Goal: Task Accomplishment & Management: Manage account settings

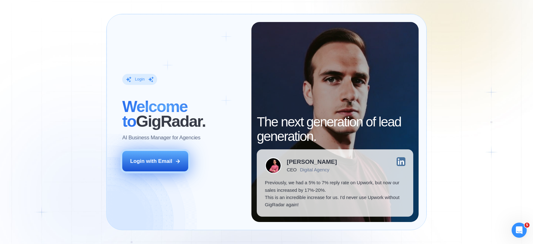
click at [165, 164] on div "Login with Email" at bounding box center [151, 160] width 42 height 7
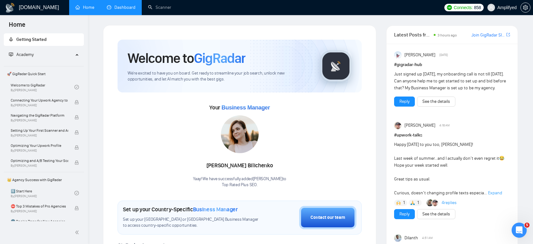
click at [133, 8] on link "Dashboard" at bounding box center [121, 7] width 29 height 5
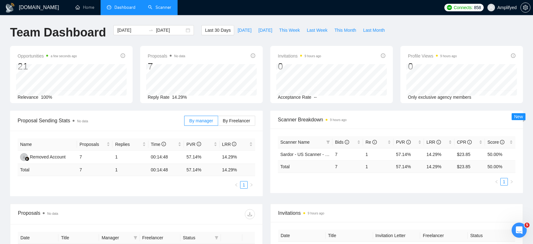
click at [159, 8] on link "Scanner" at bounding box center [159, 7] width 23 height 5
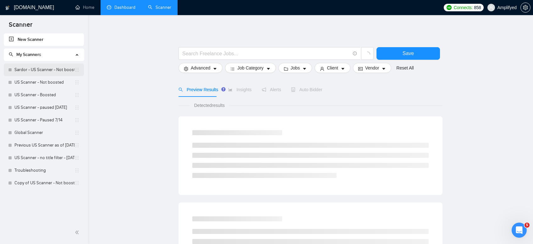
click at [38, 66] on link "Sardor - US Scanner - Not boosted" at bounding box center [44, 69] width 60 height 13
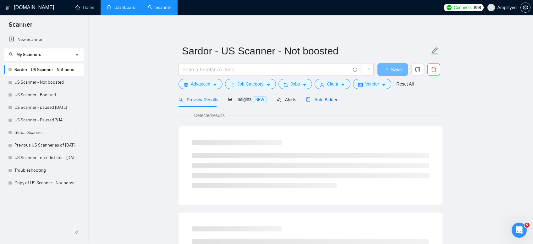
click at [322, 98] on span "Auto Bidder" at bounding box center [321, 99] width 31 height 5
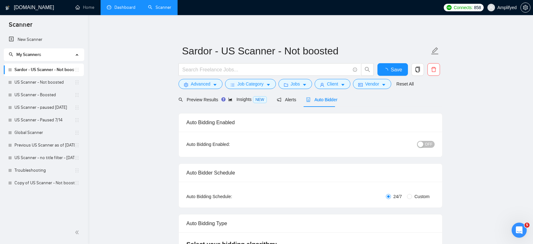
click at [427, 144] on span "OFF" at bounding box center [429, 144] width 8 height 7
click at [387, 72] on button "Save" at bounding box center [392, 69] width 30 height 13
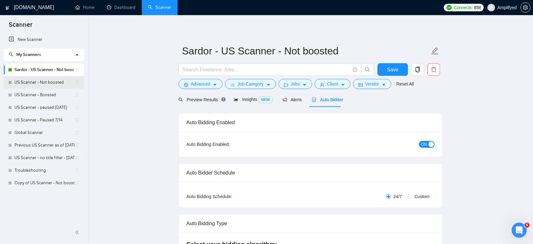
click at [40, 79] on link "US Scanner - Not boosted" at bounding box center [44, 82] width 60 height 13
